Goal: Information Seeking & Learning: Find specific fact

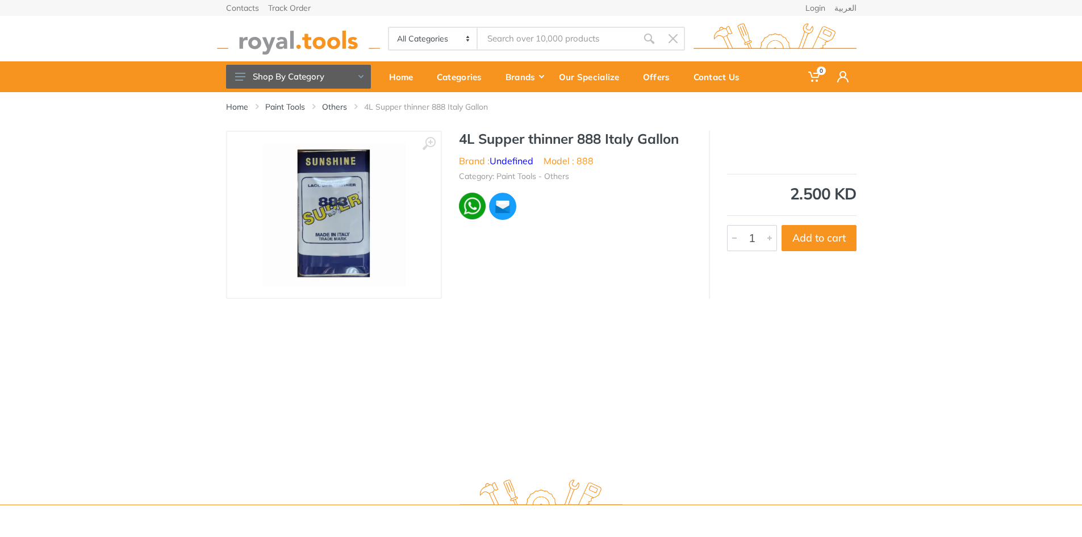
click at [369, 206] on img at bounding box center [333, 214] width 143 height 143
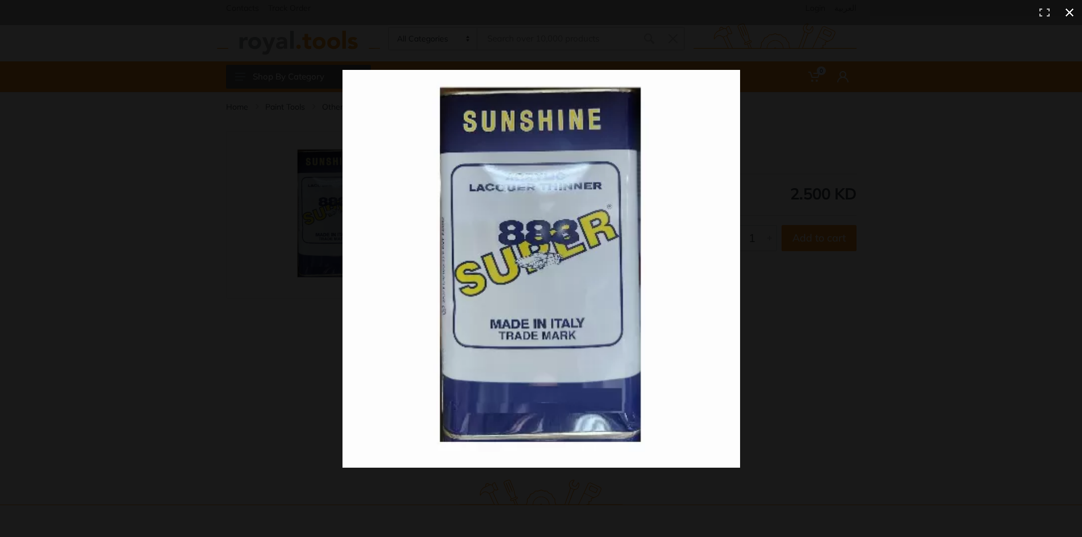
click at [968, 308] on div at bounding box center [784, 289] width 884 height 438
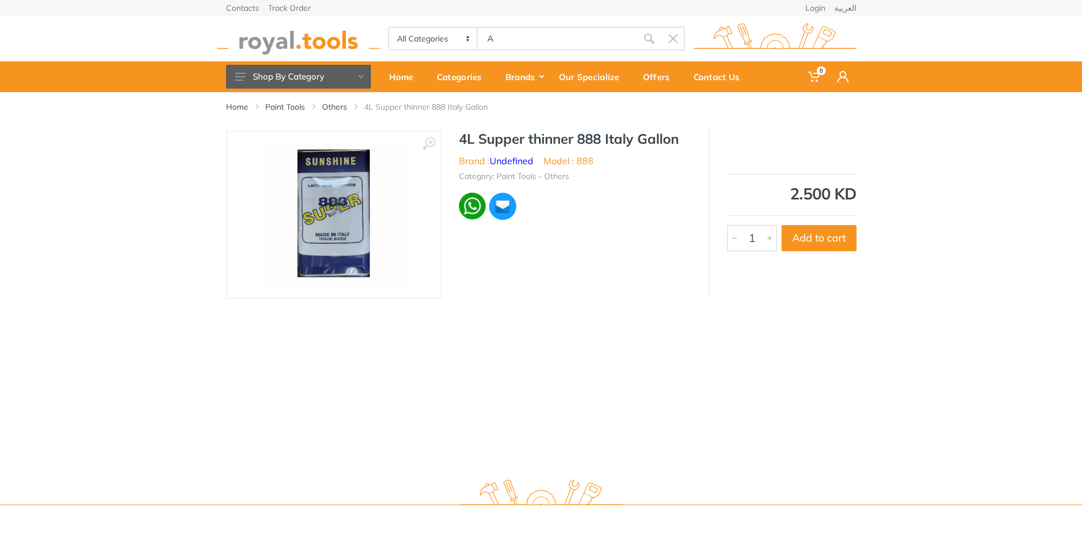
type input "A"
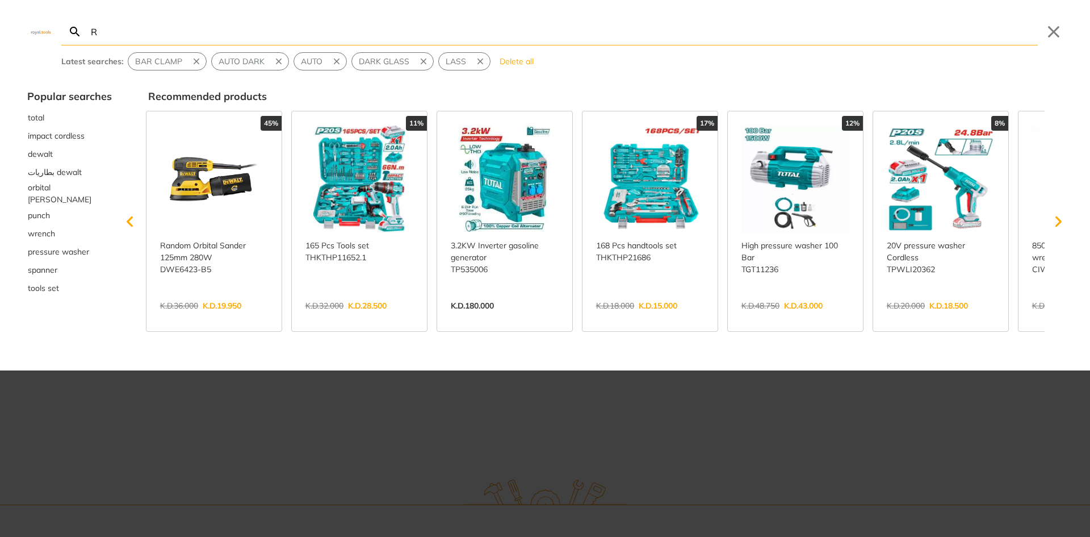
type input "R"
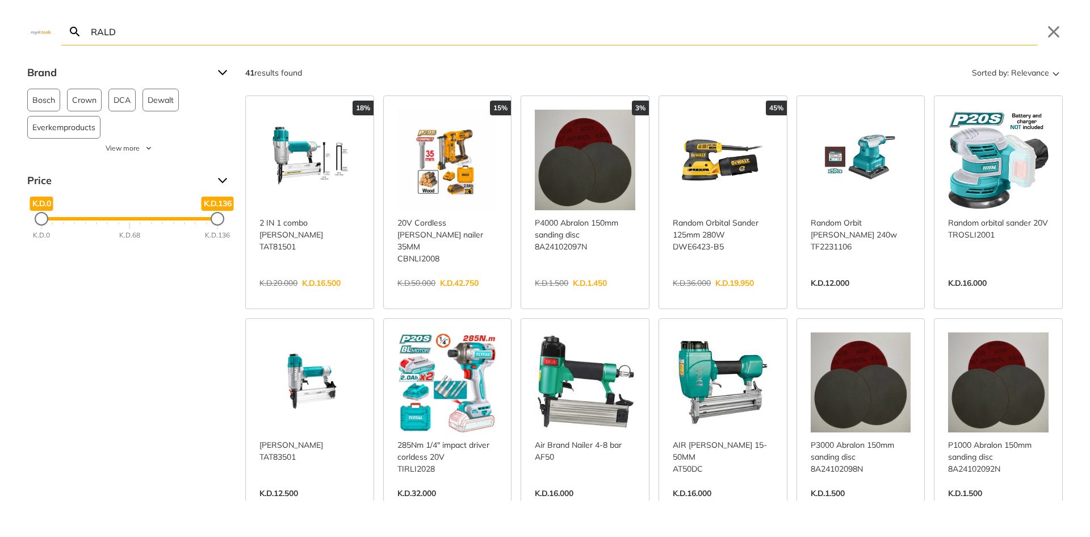
click at [91, 29] on input "RALD" at bounding box center [563, 31] width 949 height 27
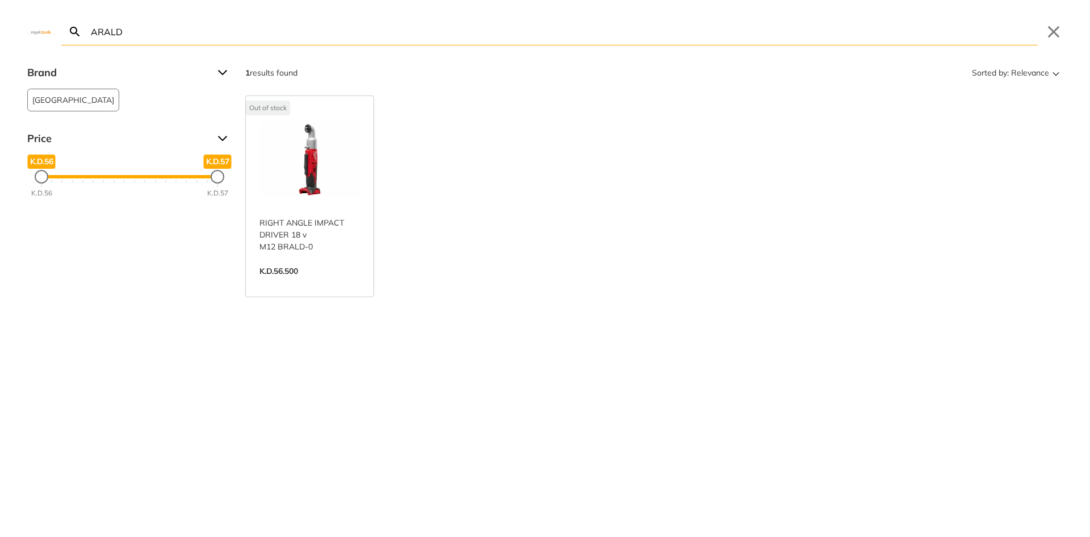
type input "ARALD"
